Goal: Transaction & Acquisition: Purchase product/service

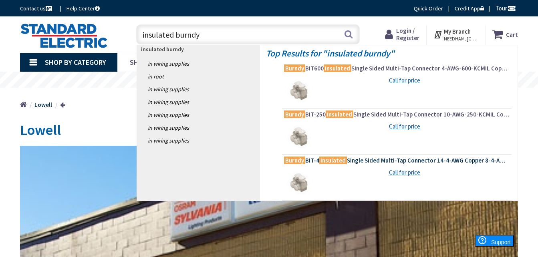
type input "insulated burndy"
click at [421, 159] on span "Burndy BIT-4 Insulated Single Sided Multi-Tap Connector 14-4-AWG Copper 8-4-AWG…" at bounding box center [397, 161] width 226 height 8
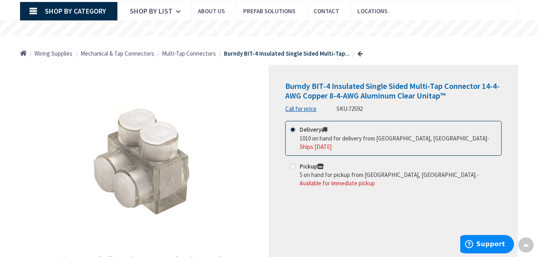
scroll to position [53, 0]
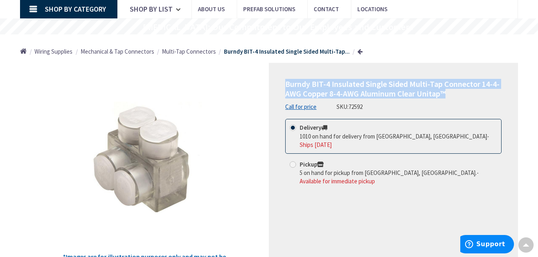
drag, startPoint x: 446, startPoint y: 93, endPoint x: 279, endPoint y: 87, distance: 167.7
click at [279, 87] on div "Burndy BIT-4 Insulated Single Sided Multi-Tap Connector 14-4-AWG Copper 8-4-AWG…" at bounding box center [393, 167] width 249 height 209
drag, startPoint x: 279, startPoint y: 87, endPoint x: 315, endPoint y: 88, distance: 36.5
copy span "Burndy BIT-4 Insulated Single Sided Multi-Tap Connector 14-4-AWG Copper 8-4-AWG…"
